Goal: Task Accomplishment & Management: Complete application form

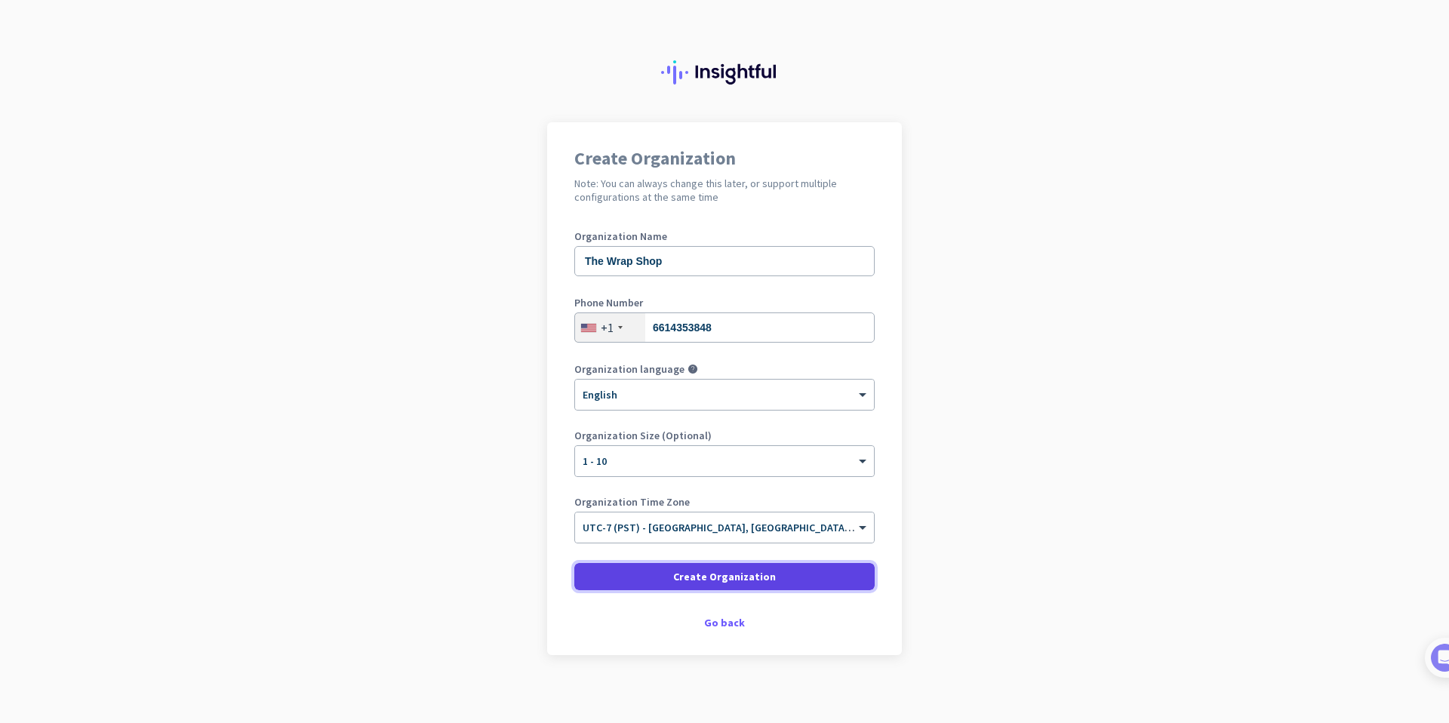
click at [767, 576] on span "Create Organization" at bounding box center [724, 576] width 103 height 15
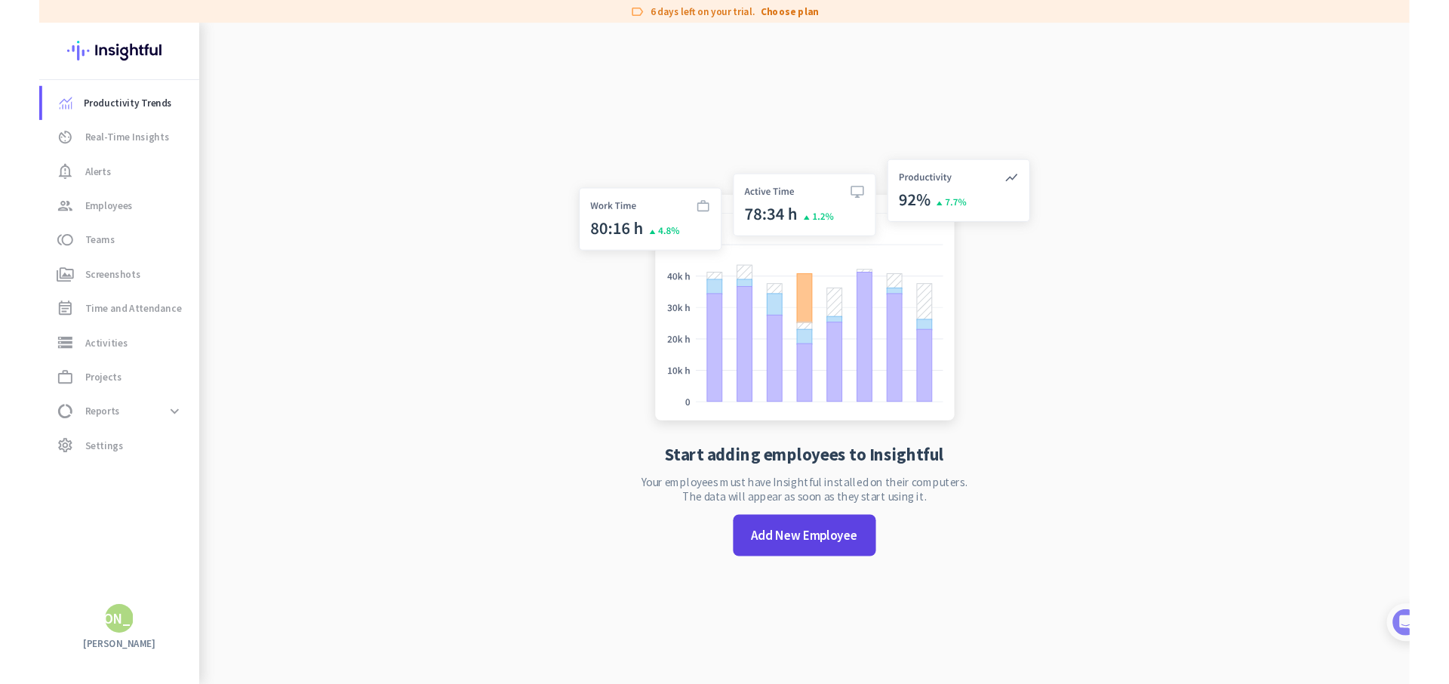
scroll to position [24, 0]
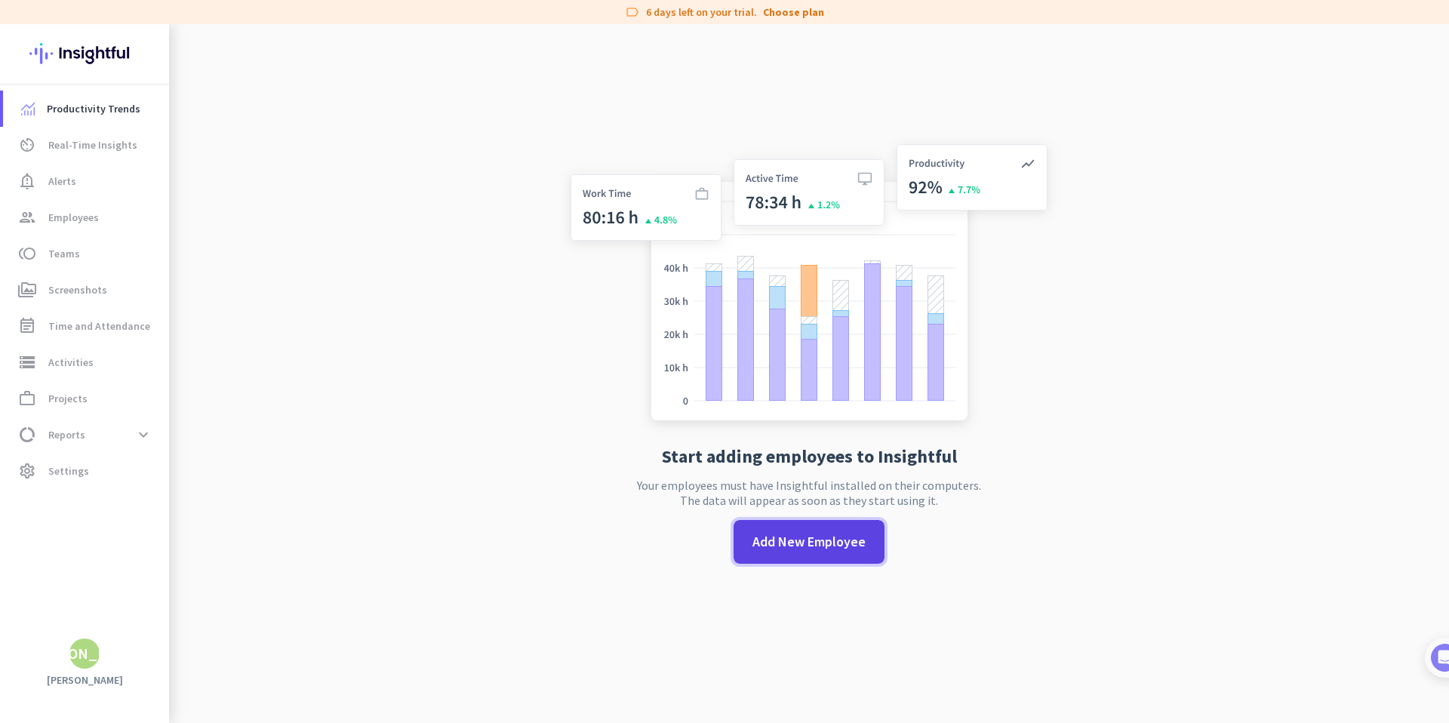
click at [835, 543] on span "Add New Employee" at bounding box center [808, 542] width 113 height 20
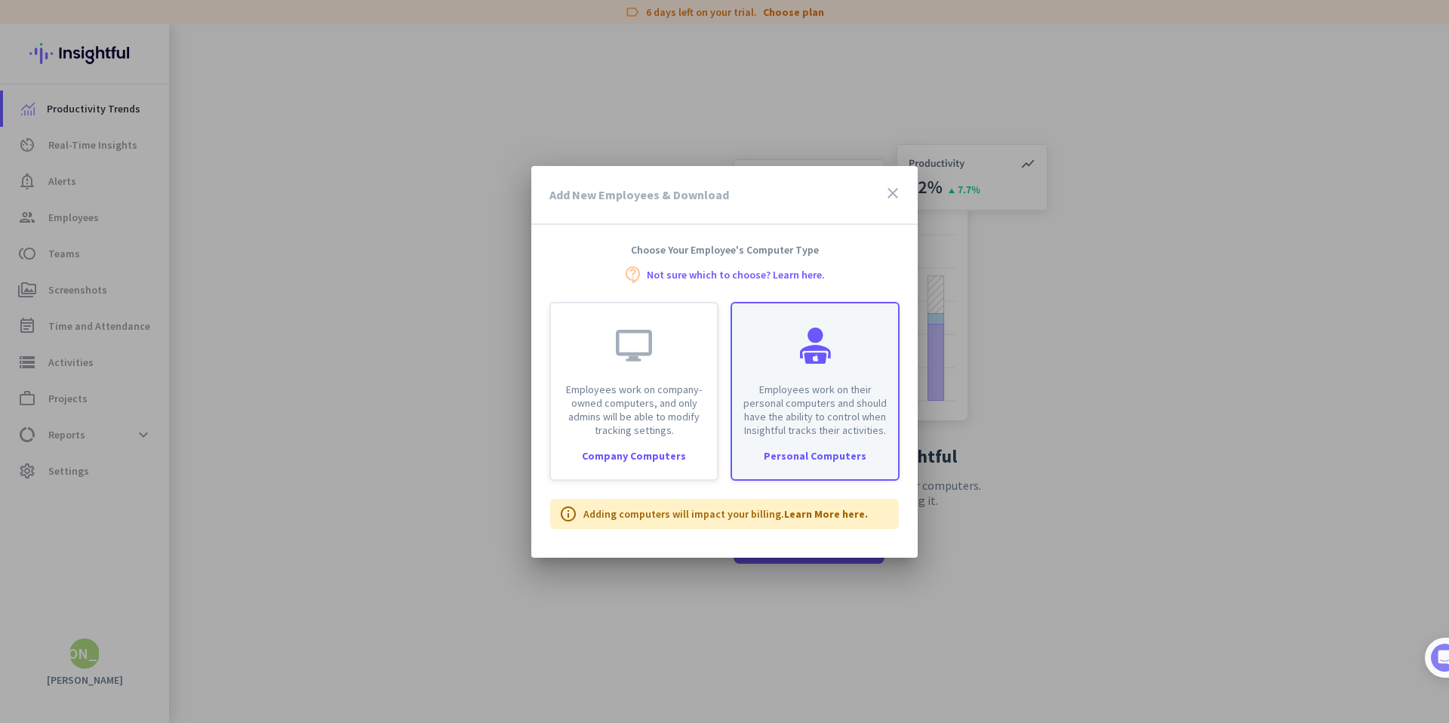
click at [850, 427] on p "Employees work on their personal computers and should have the ability to contr…" at bounding box center [815, 410] width 148 height 54
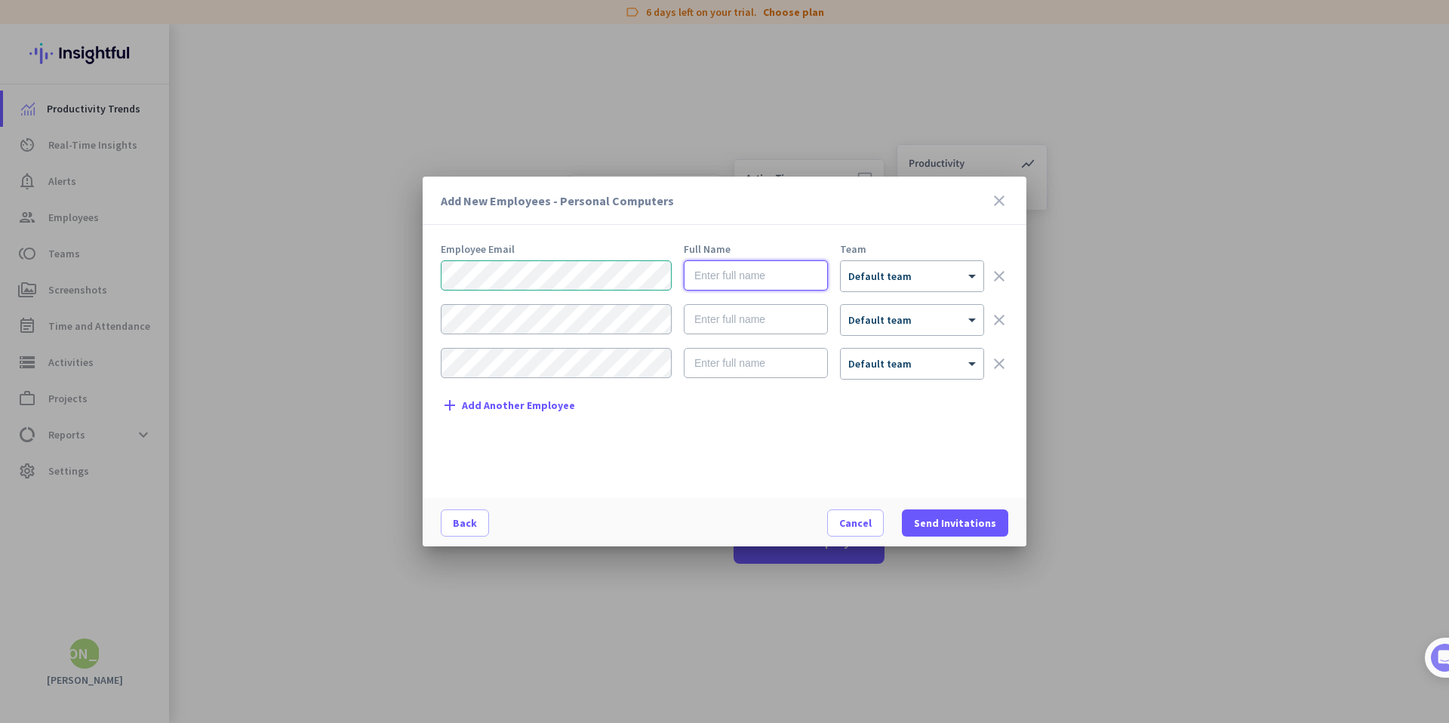
click at [700, 273] on input "text" at bounding box center [756, 275] width 144 height 30
type input "[PERSON_NAME]"
click at [952, 278] on div "× Default team" at bounding box center [903, 276] width 124 height 13
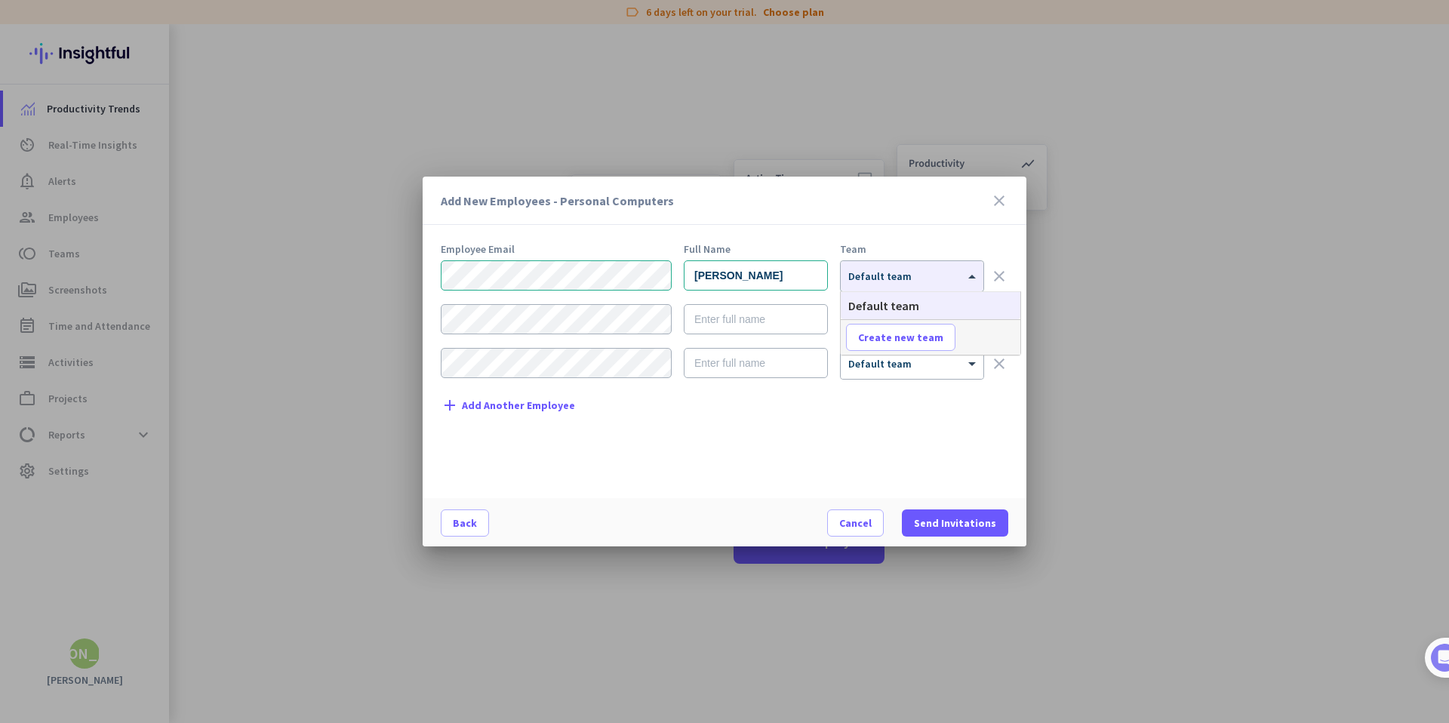
click at [932, 428] on div "Employee Email Full Name Team [PERSON_NAME] × Default team clear × Default team…" at bounding box center [731, 363] width 580 height 239
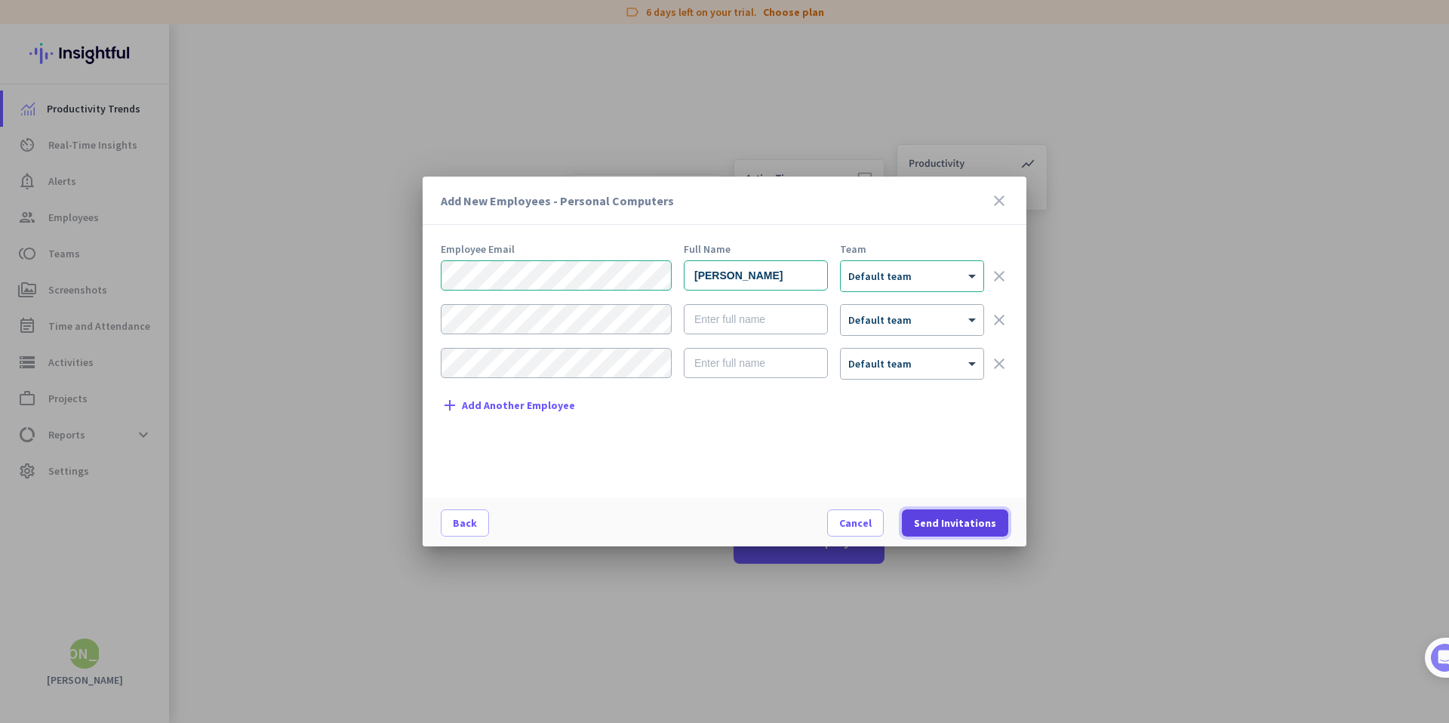
click at [971, 517] on span "Send Invitations" at bounding box center [955, 522] width 82 height 15
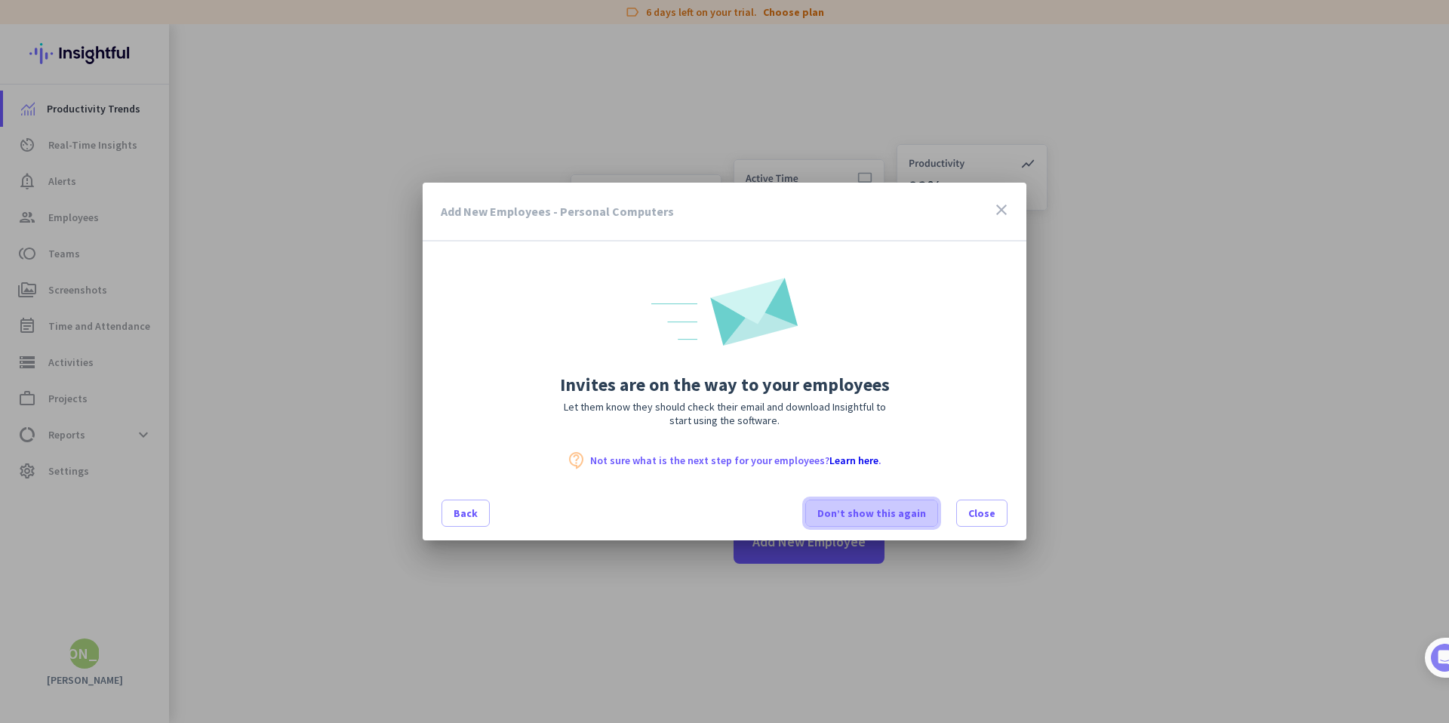
click at [896, 506] on span "Don’t show this again" at bounding box center [871, 513] width 109 height 15
